Goal: Transaction & Acquisition: Purchase product/service

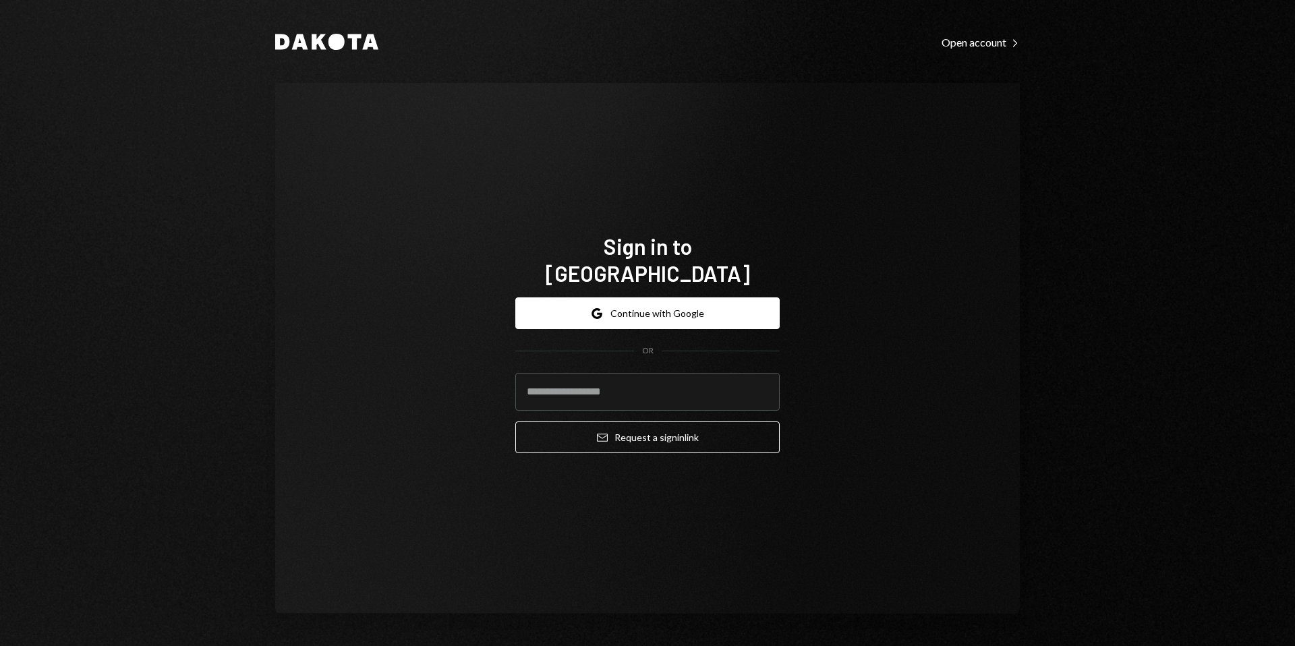
click at [636, 307] on button "Google Continue with Google" at bounding box center [647, 313] width 264 height 32
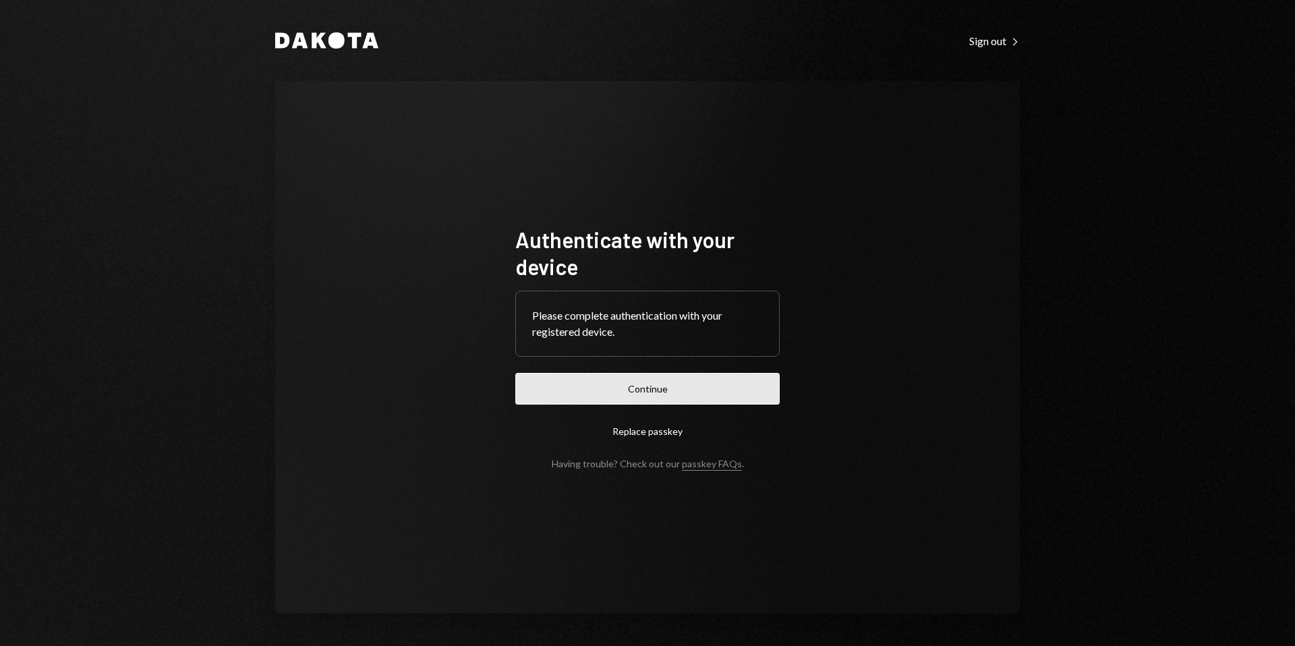
click at [628, 388] on button "Continue" at bounding box center [647, 389] width 264 height 32
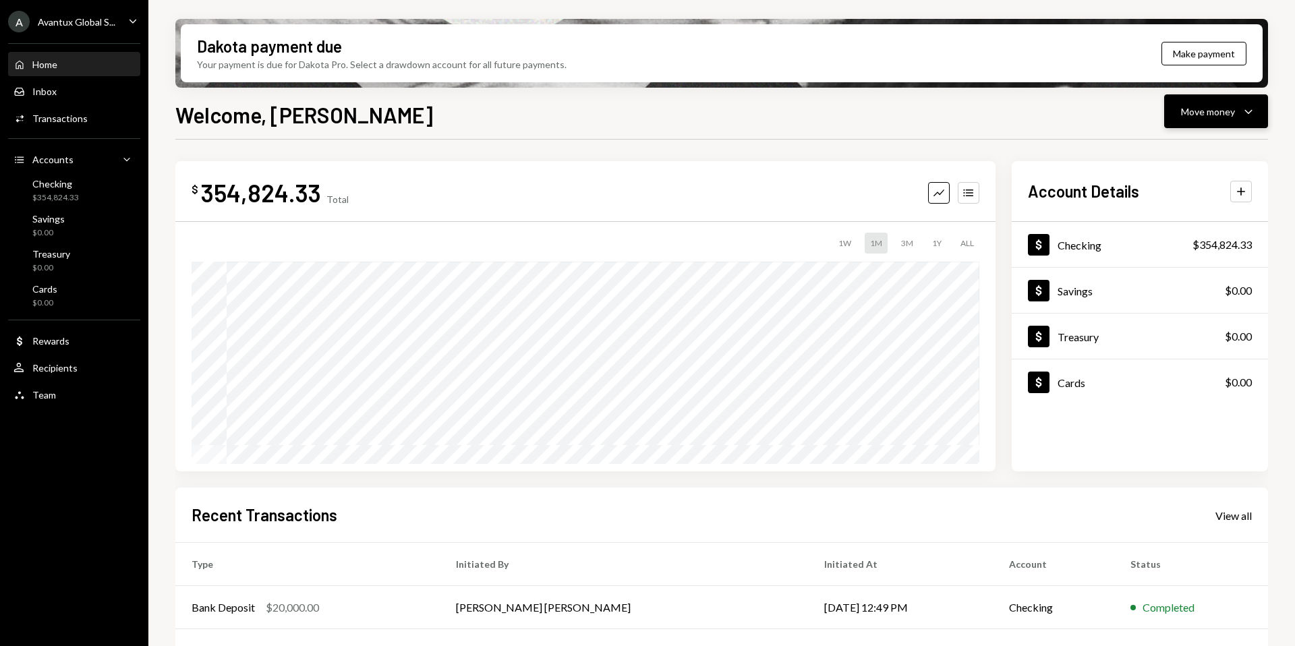
click at [1200, 113] on div "Move money" at bounding box center [1208, 112] width 54 height 14
click at [1191, 142] on div "Withdraw Send" at bounding box center [1194, 152] width 135 height 30
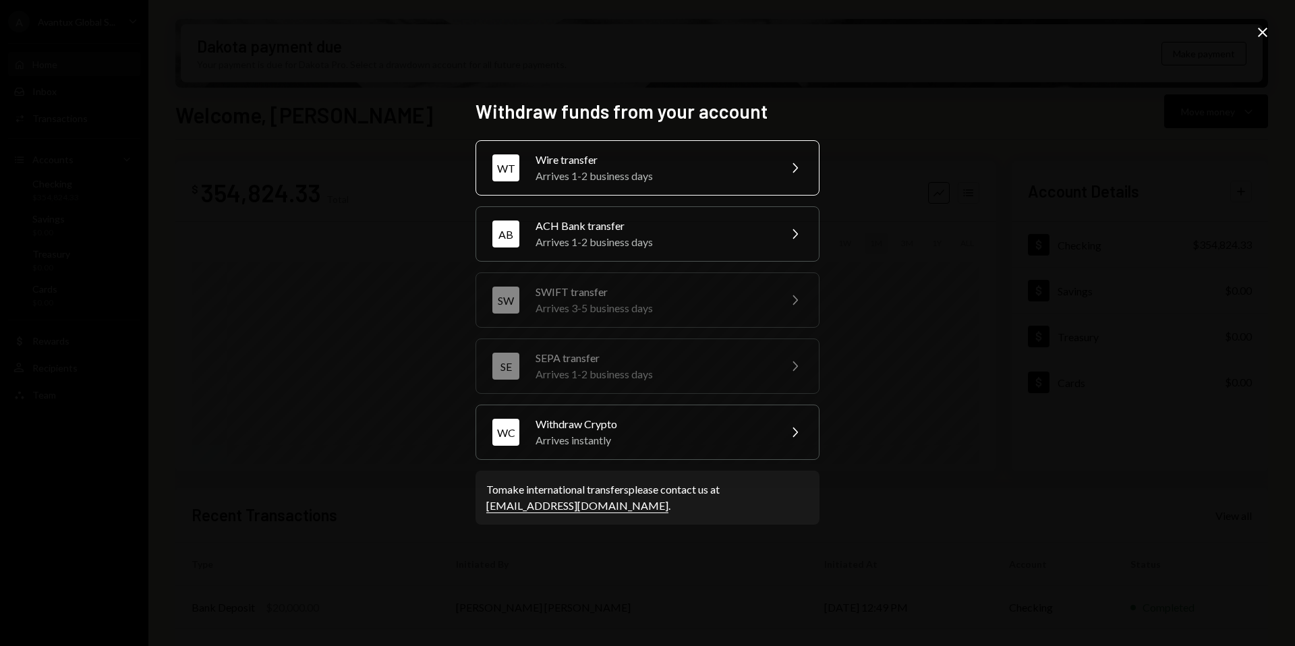
click at [506, 162] on div "WT" at bounding box center [505, 167] width 27 height 27
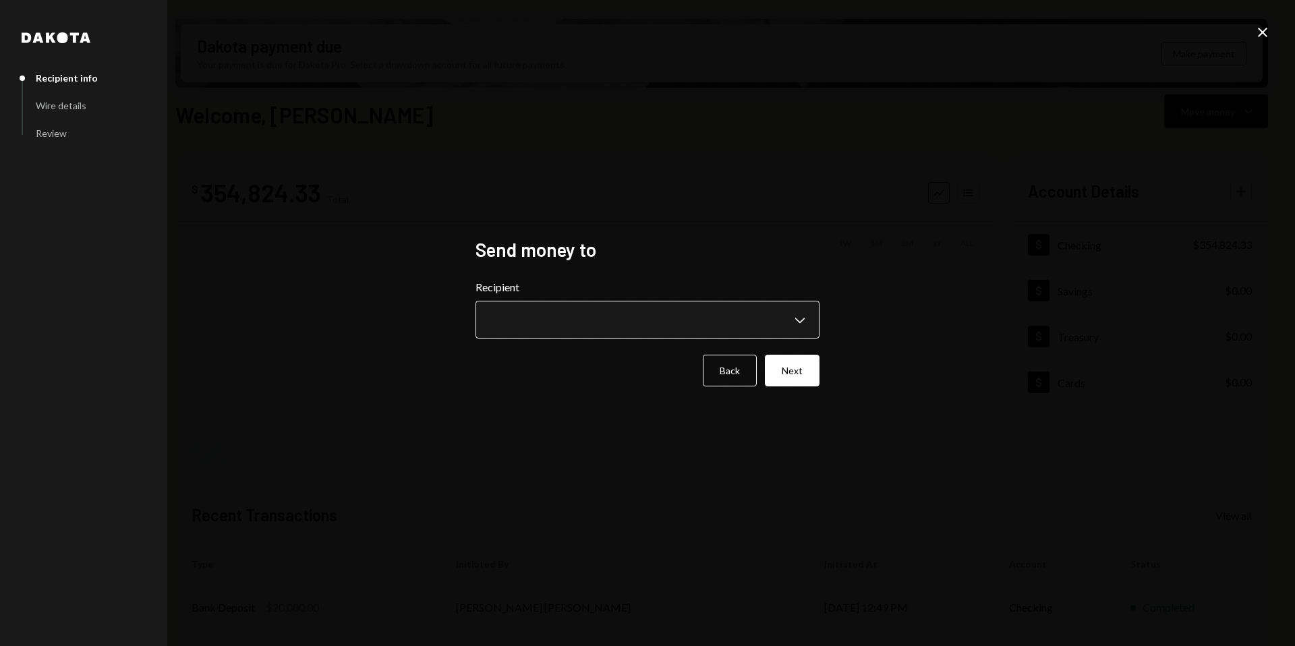
click at [680, 326] on body "A Avantux Global S... Caret Down Home Home Inbox Inbox Activities Transactions …" at bounding box center [647, 323] width 1295 height 646
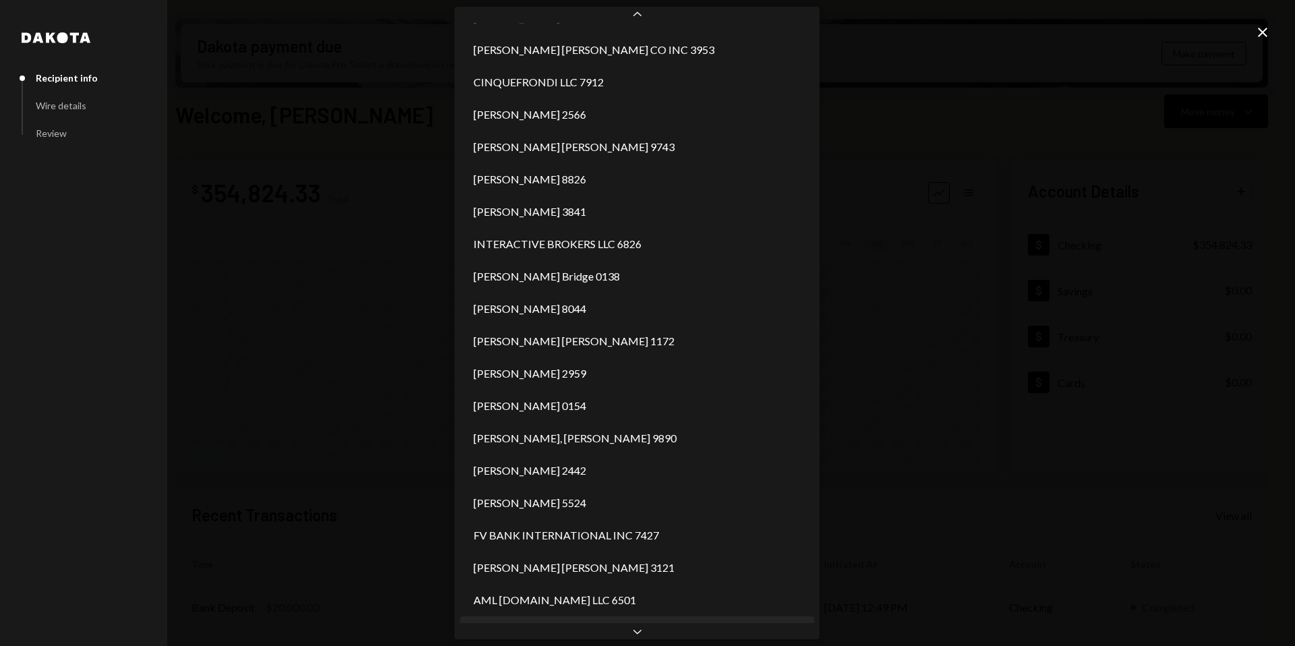
scroll to position [674, 0]
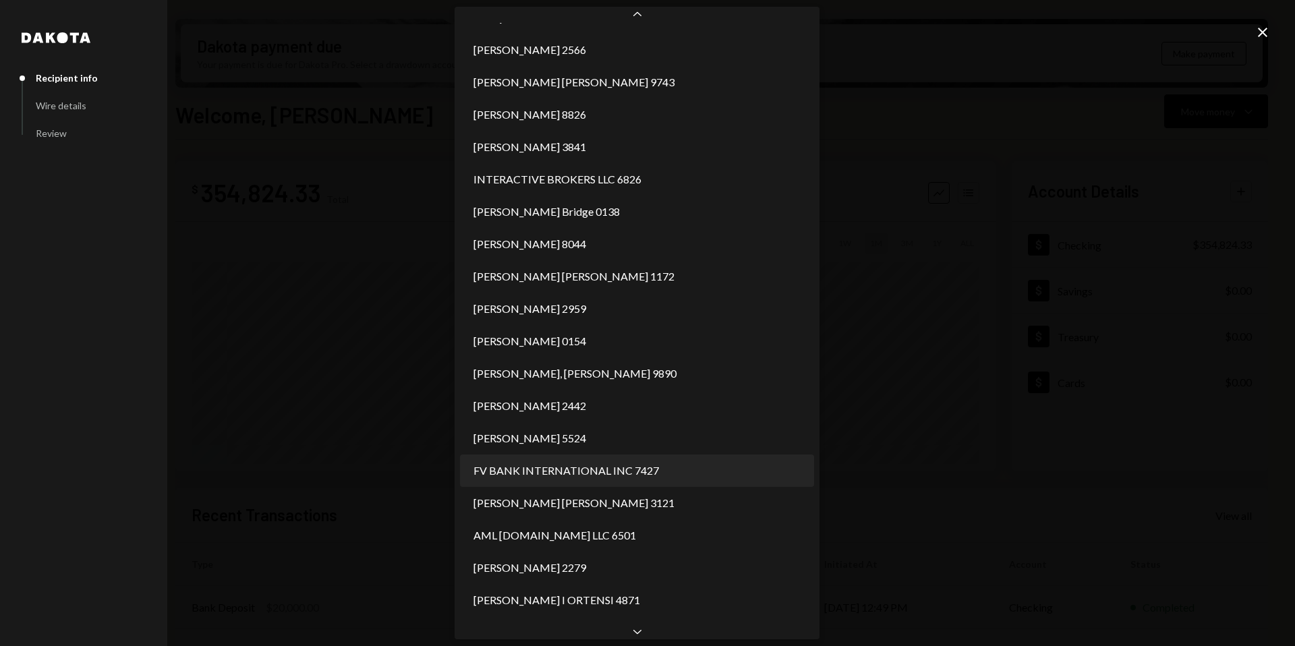
select select "**********"
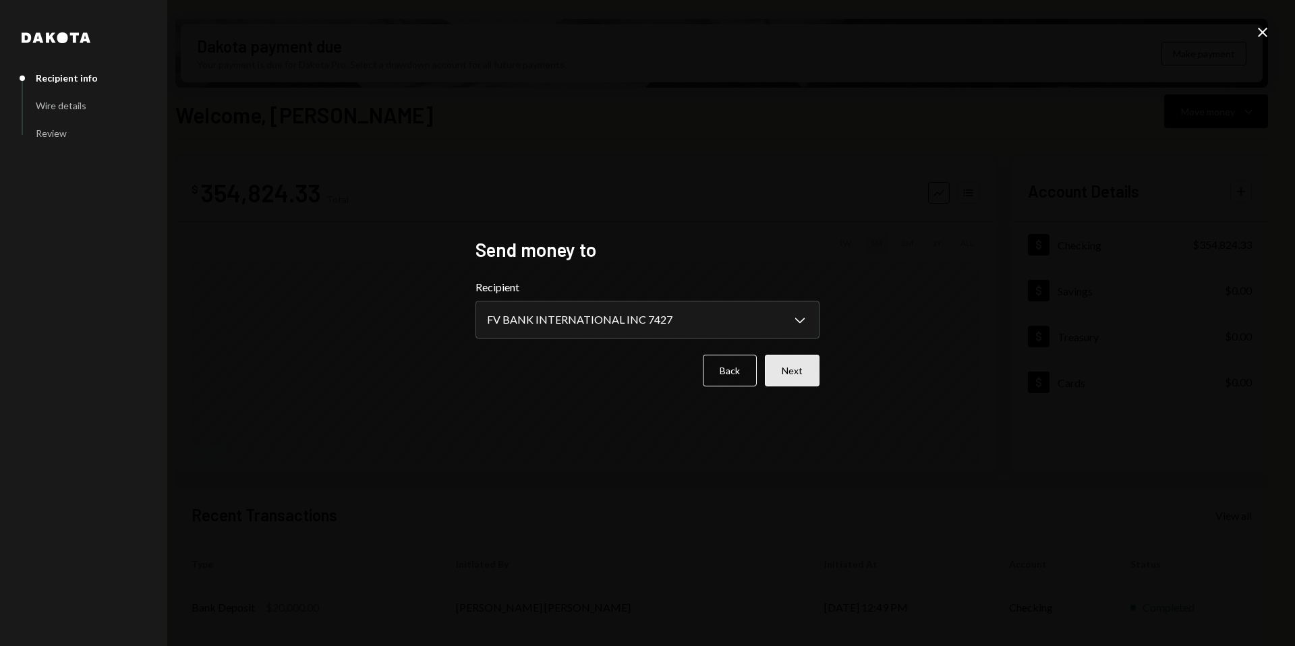
click at [793, 372] on button "Next" at bounding box center [792, 371] width 55 height 32
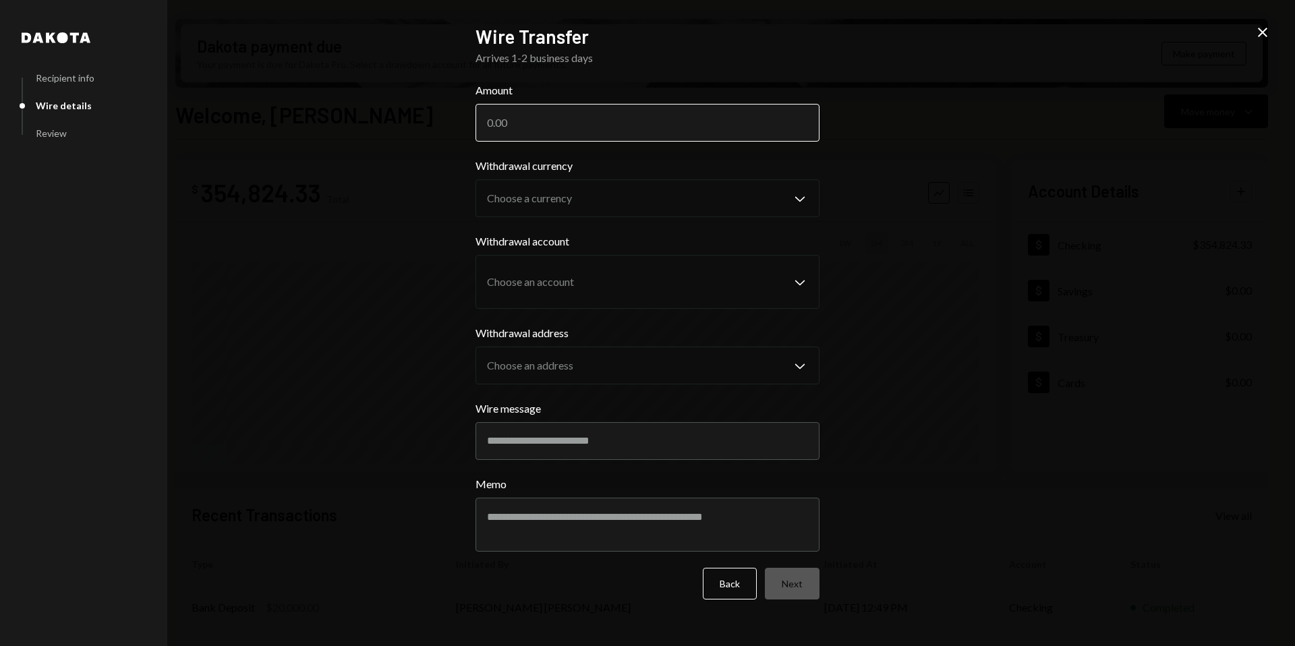
click at [535, 129] on input "Amount" at bounding box center [647, 123] width 344 height 38
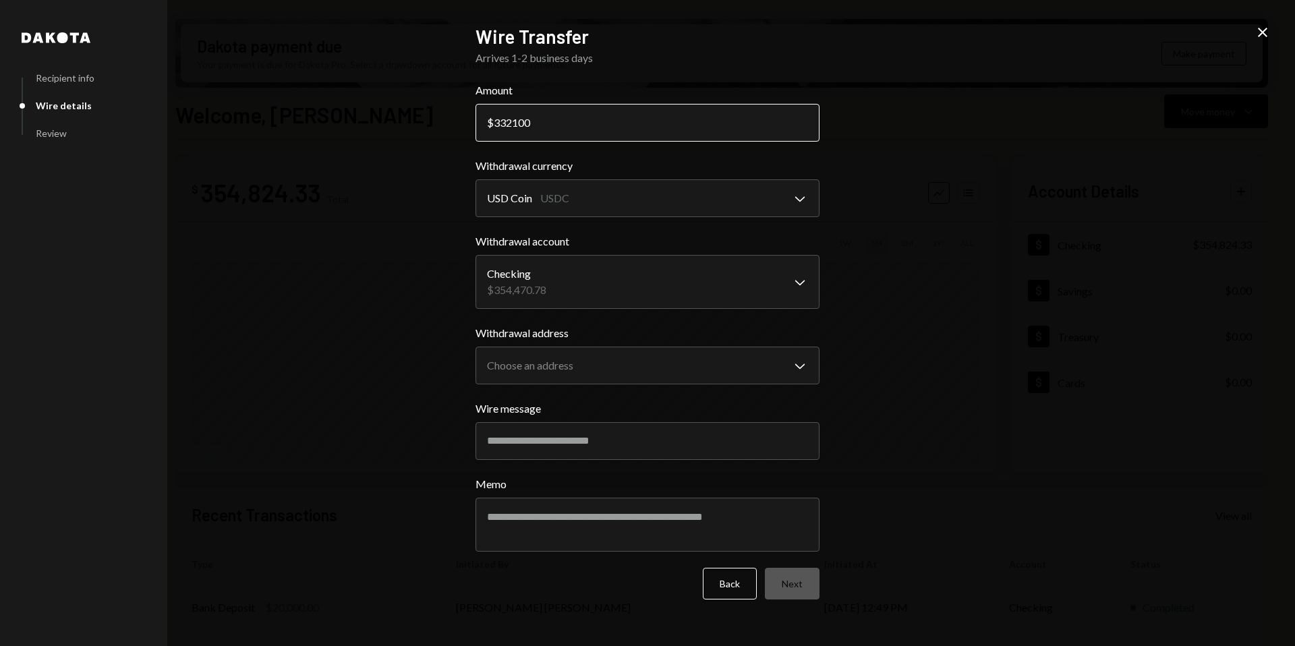
drag, startPoint x: 515, startPoint y: 119, endPoint x: 535, endPoint y: 121, distance: 19.6
click at [535, 121] on input "332100" at bounding box center [647, 123] width 344 height 38
drag, startPoint x: 514, startPoint y: 122, endPoint x: 537, endPoint y: 125, distance: 22.5
click at [537, 125] on input "332100" at bounding box center [647, 123] width 344 height 38
click at [565, 125] on input "332100" at bounding box center [647, 123] width 344 height 38
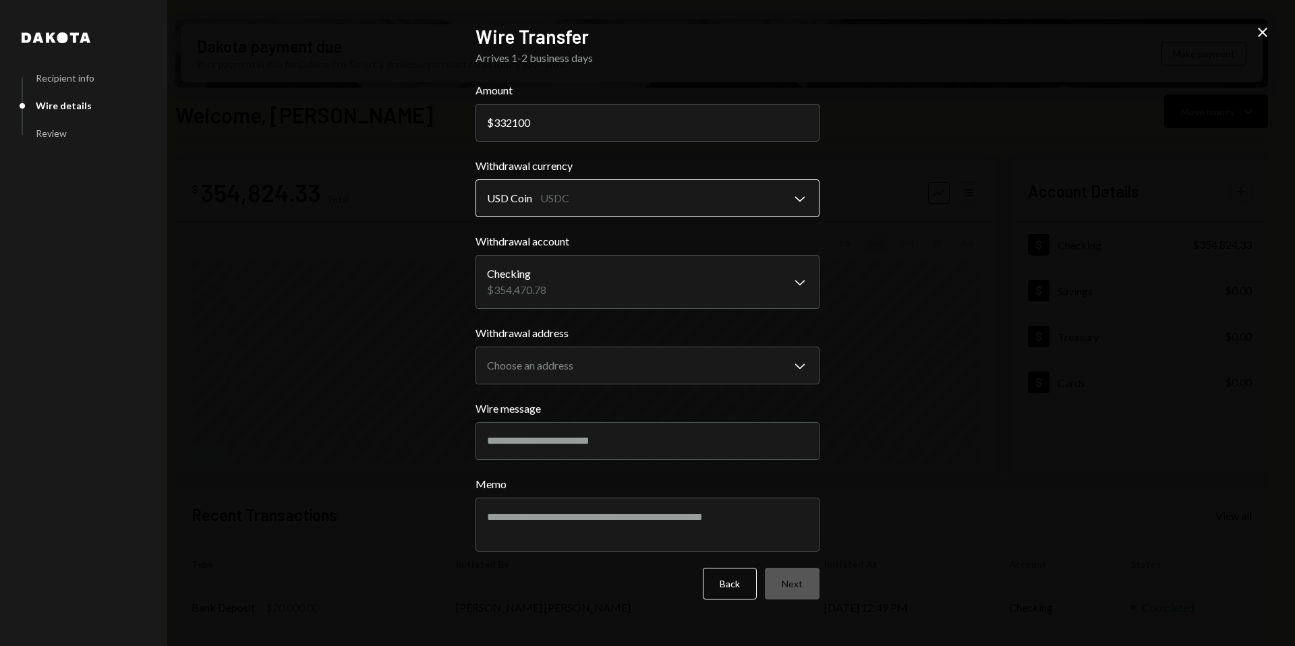
type input "332100"
click at [573, 191] on body "A Avantux Global S... Caret Down Home Home Inbox Inbox Activities Transactions …" at bounding box center [647, 323] width 1295 height 646
click at [566, 267] on body "A Avantux Global S... Caret Down Home Home Inbox Inbox Activities Transactions …" at bounding box center [647, 323] width 1295 height 646
click at [580, 367] on body "A Avantux Global S... Caret Down Home Home Inbox Inbox Activities Transactions …" at bounding box center [647, 323] width 1295 height 646
select select "**********"
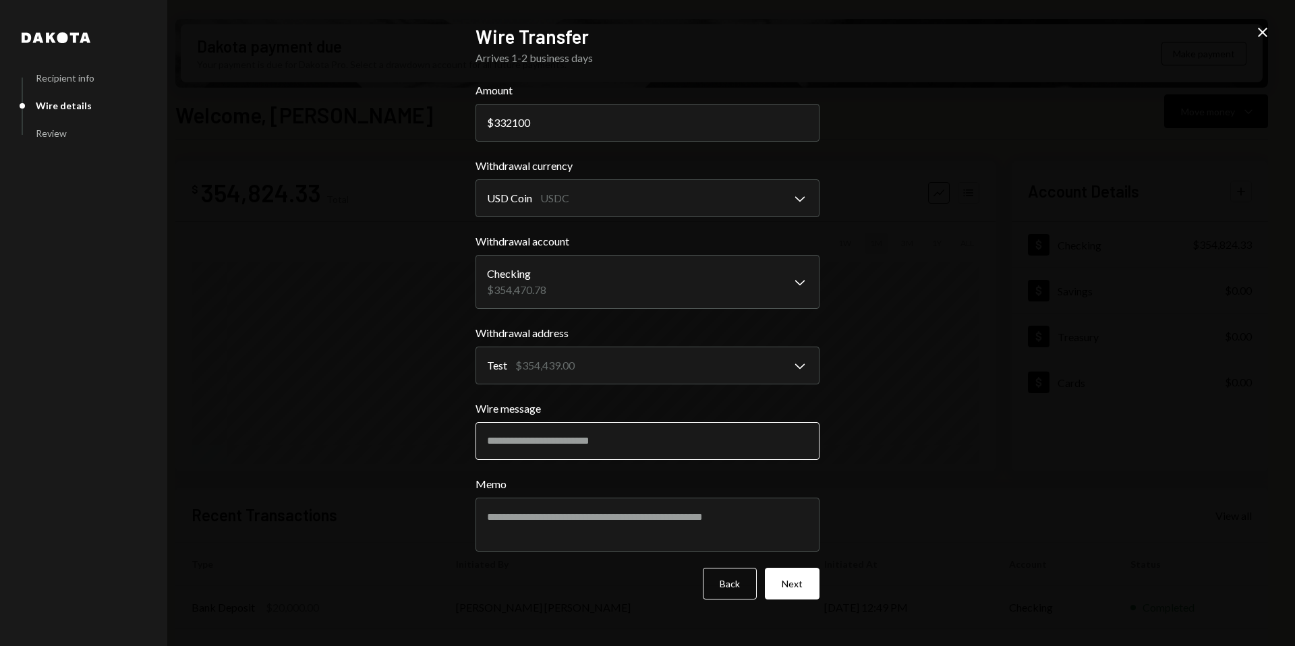
click at [560, 444] on input "Wire message" at bounding box center [647, 441] width 344 height 38
type input "**********"
click at [792, 583] on button "Next" at bounding box center [792, 584] width 55 height 32
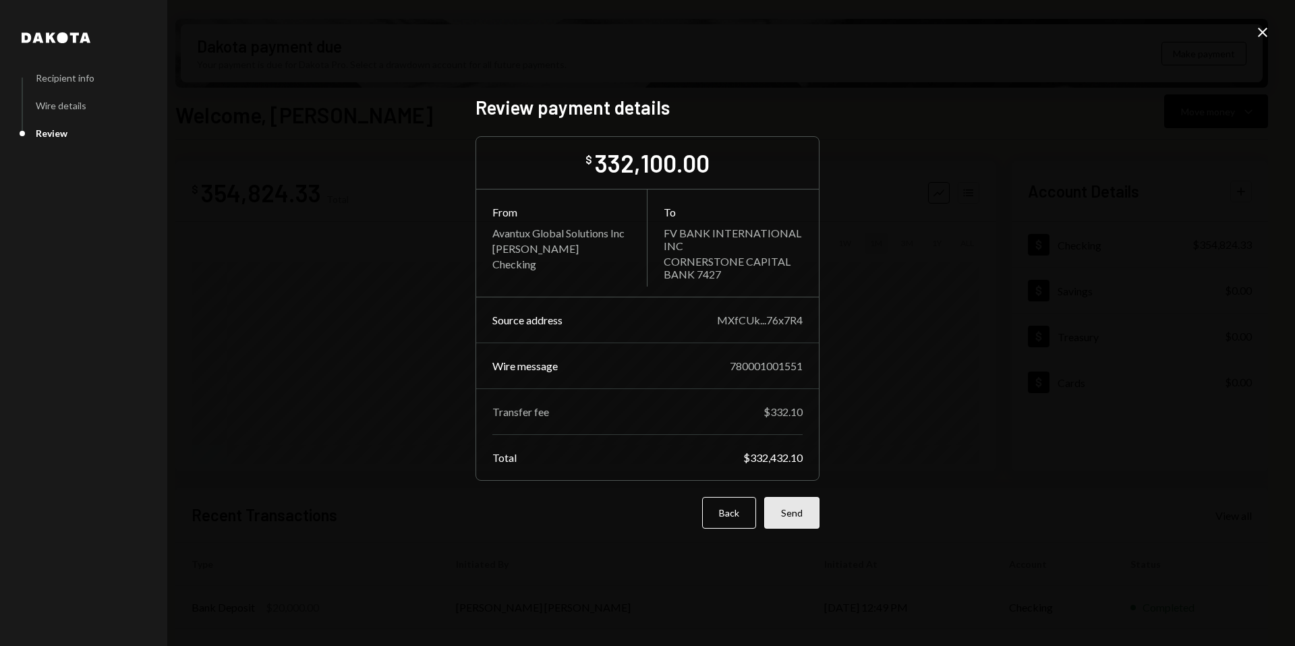
click at [792, 512] on button "Send" at bounding box center [791, 513] width 55 height 32
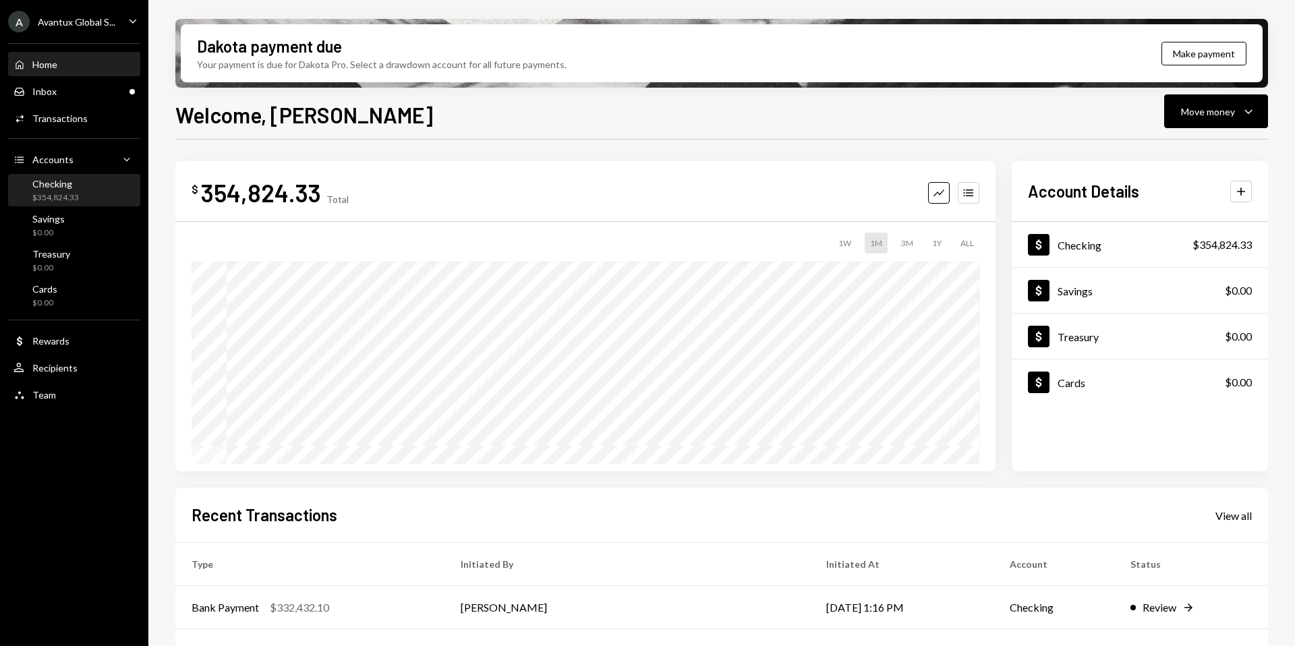
click at [69, 203] on div "$354,824.33" at bounding box center [55, 197] width 47 height 11
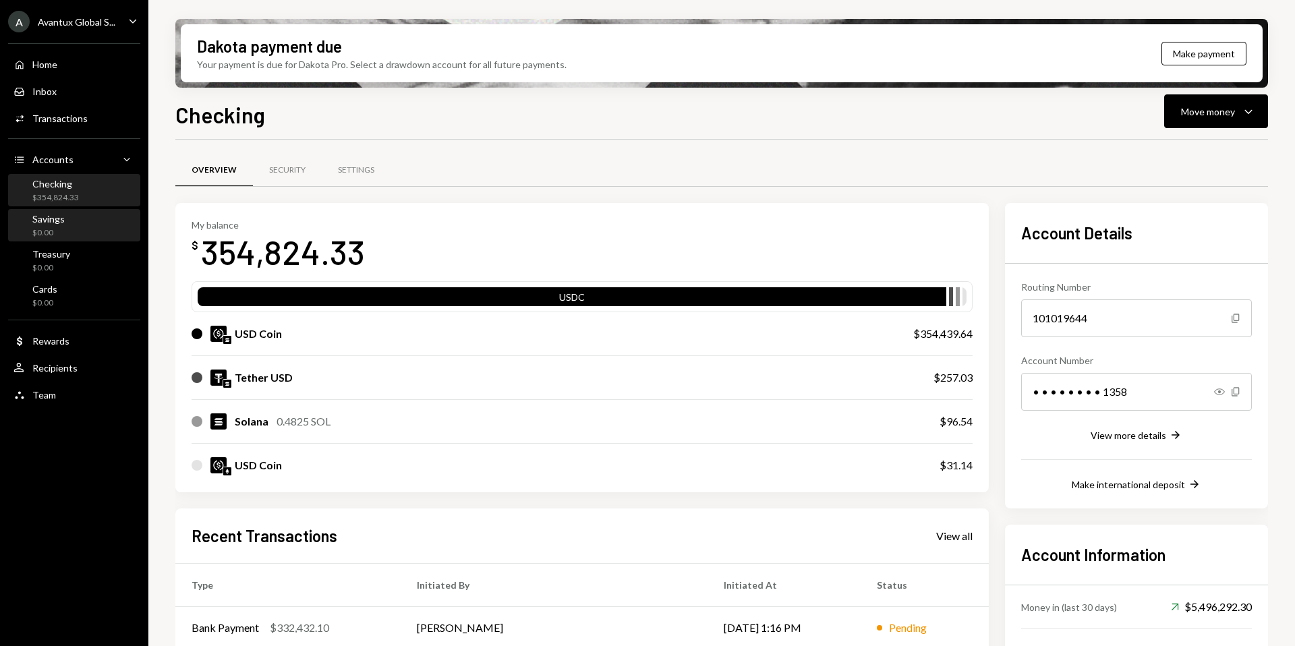
click at [53, 219] on div "Savings" at bounding box center [48, 218] width 32 height 11
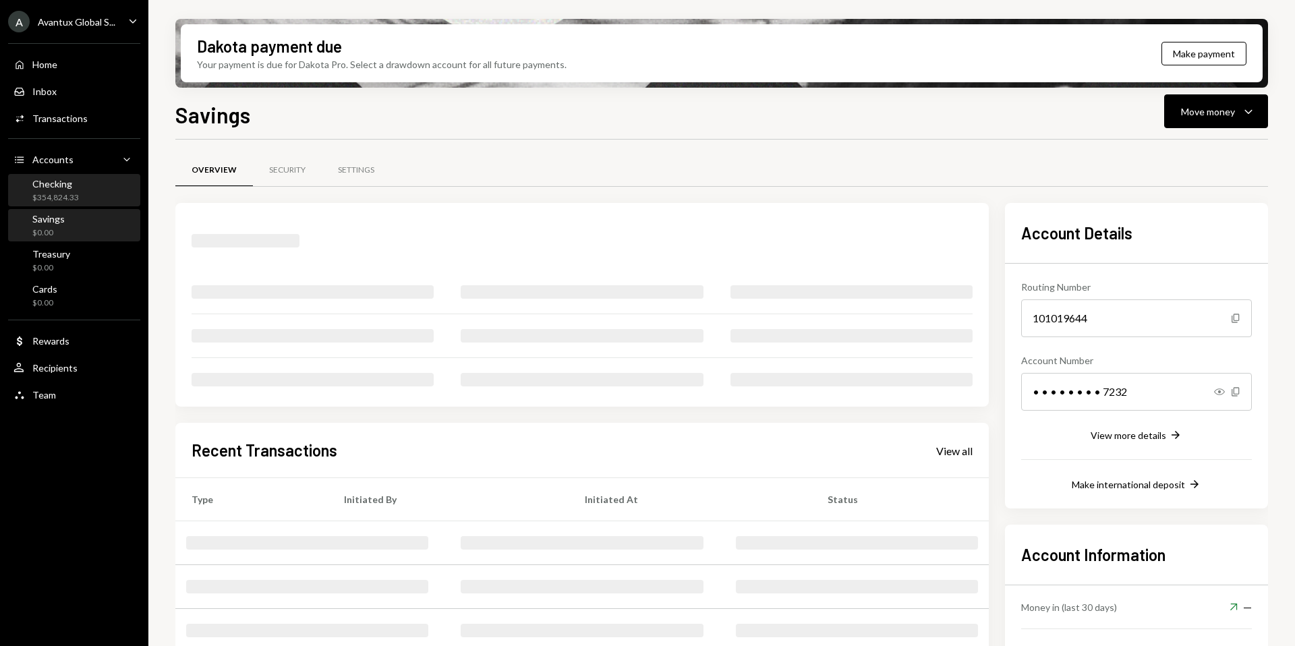
click at [51, 188] on div "Checking" at bounding box center [55, 183] width 47 height 11
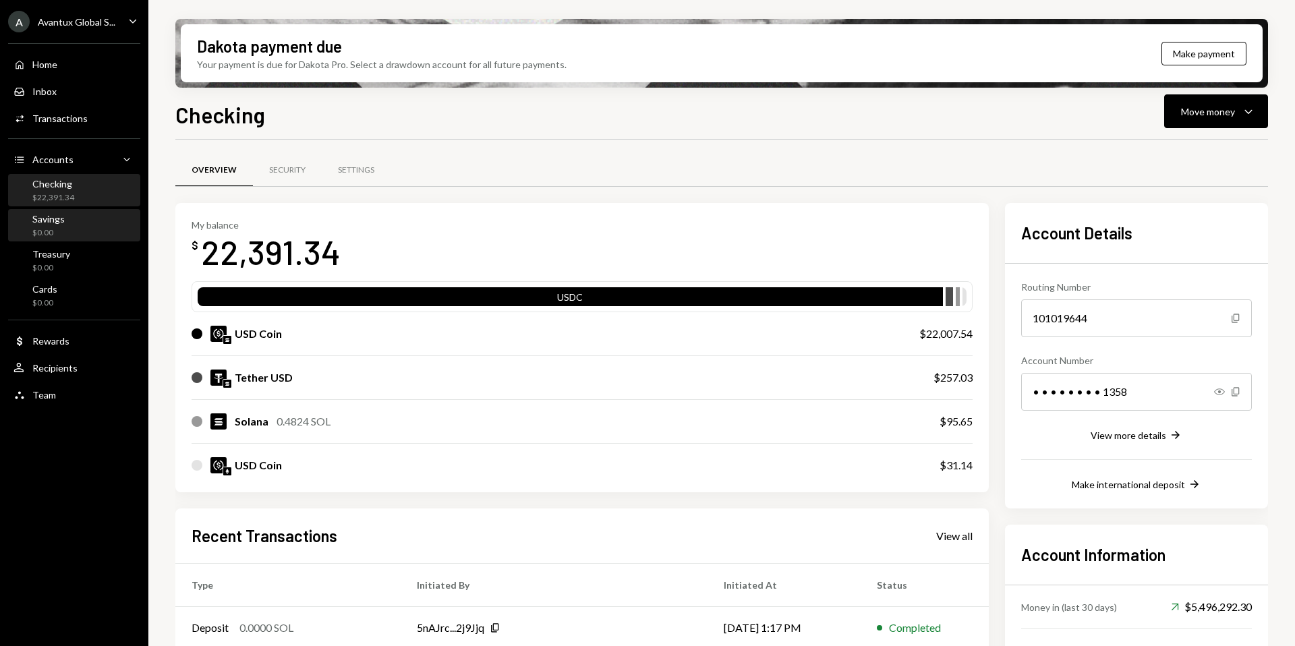
click at [45, 238] on div "Savings $0.00" at bounding box center [73, 225] width 121 height 31
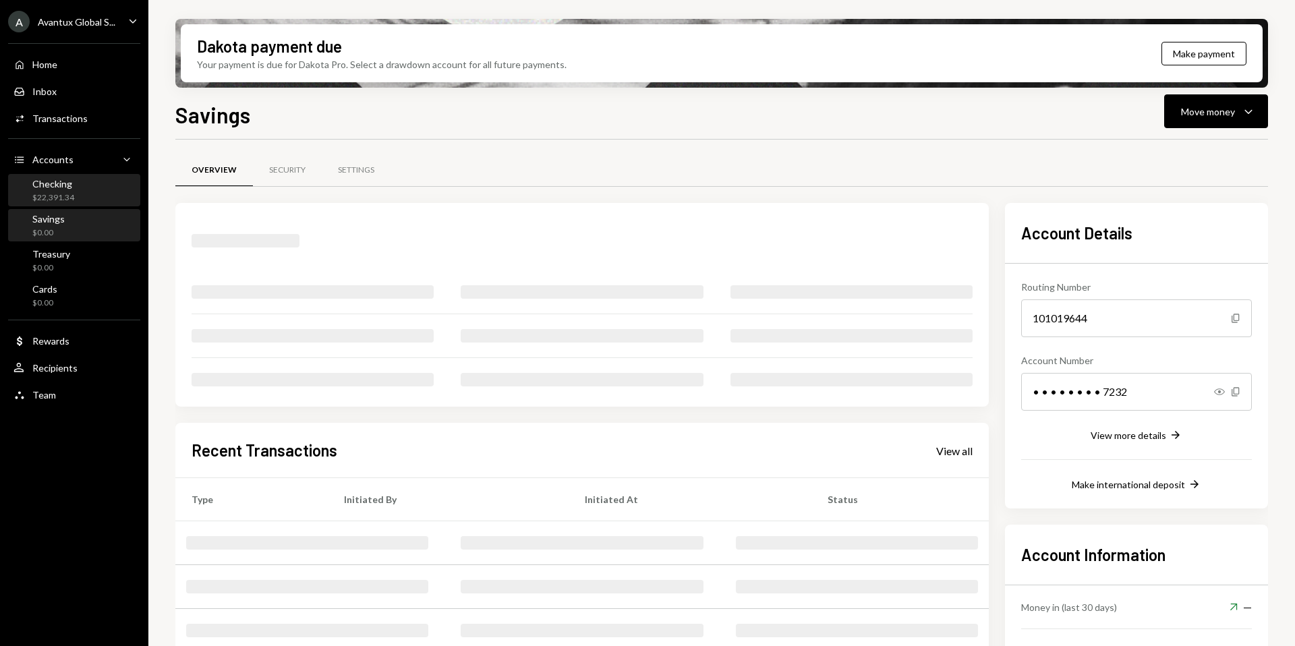
click at [55, 202] on div "$22,391.34" at bounding box center [53, 197] width 42 height 11
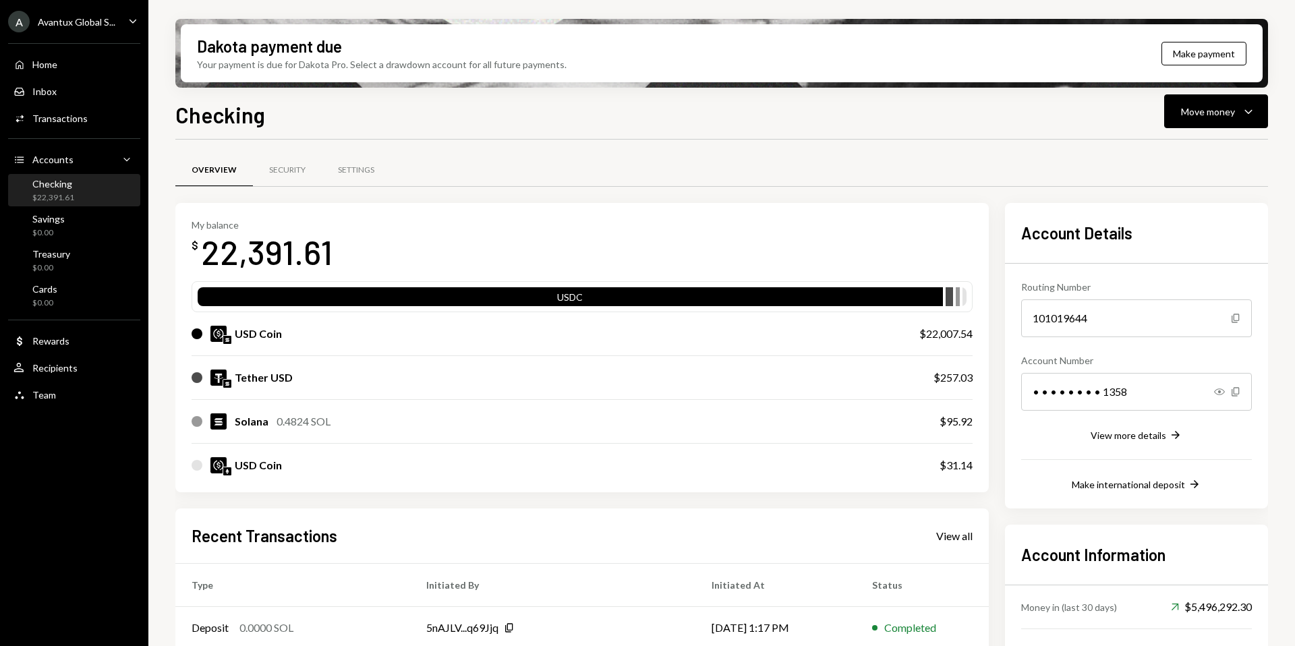
click at [82, 22] on div "Avantux Global S..." at bounding box center [77, 21] width 78 height 11
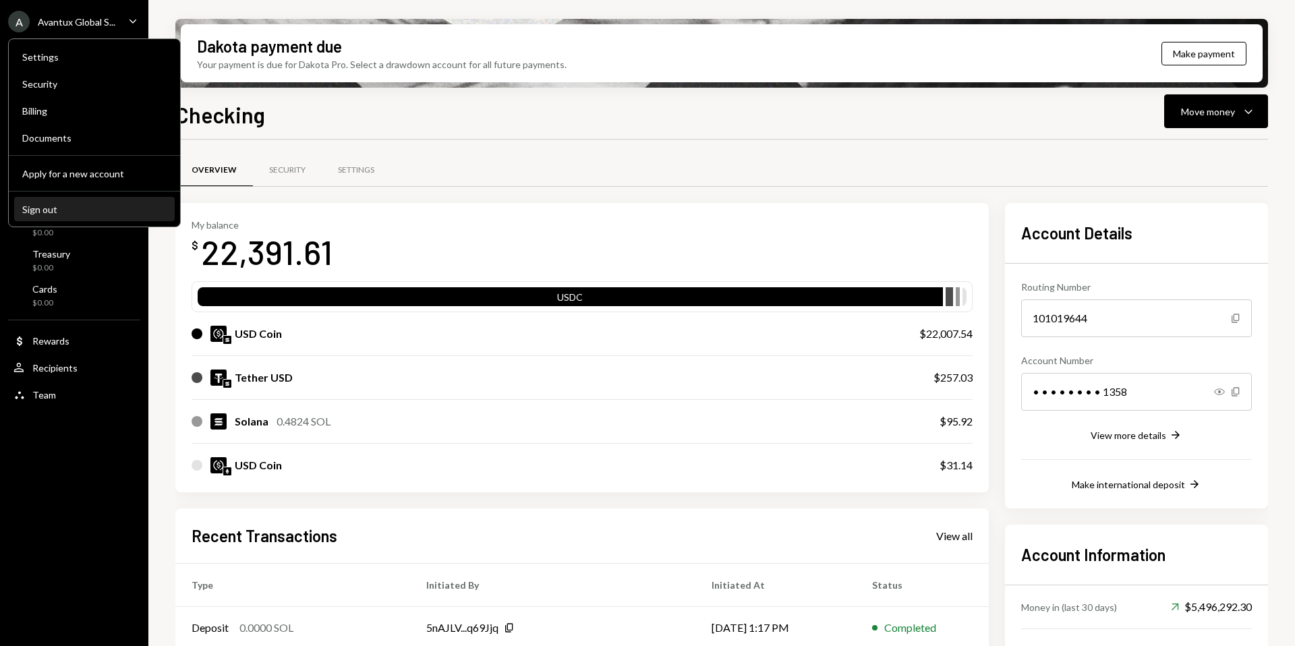
click at [84, 206] on div "Sign out" at bounding box center [94, 209] width 144 height 11
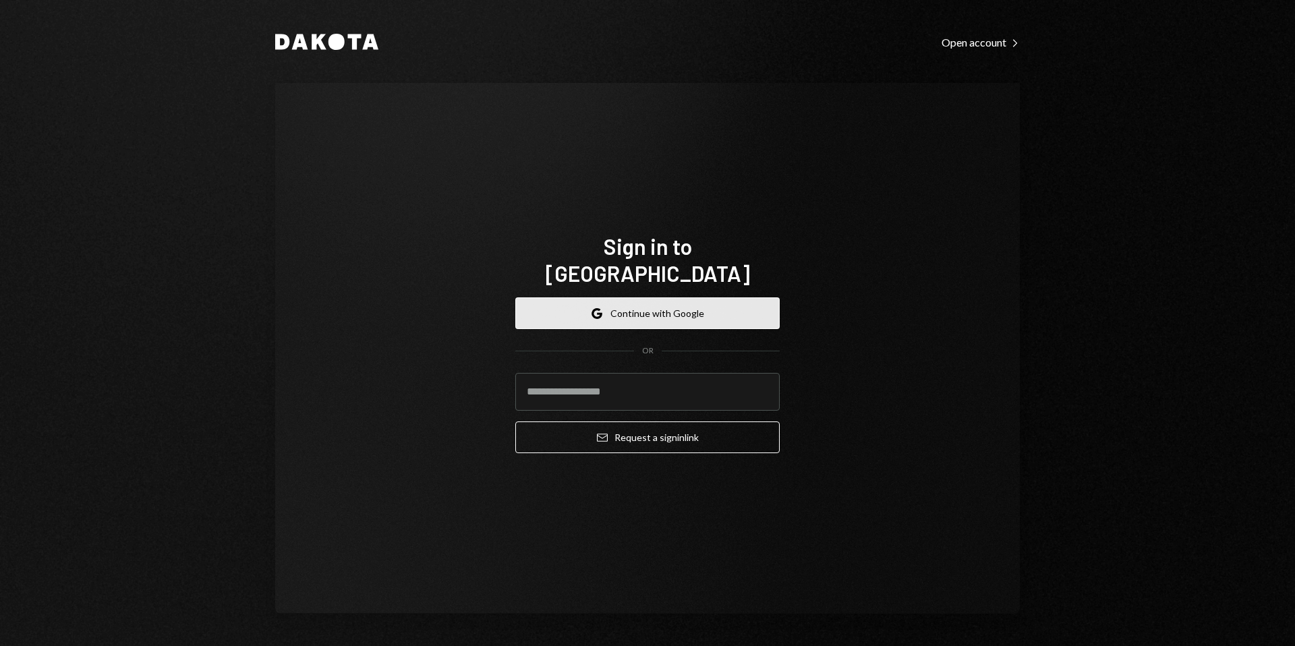
click at [597, 314] on icon "button" at bounding box center [596, 316] width 8 height 4
